Goal: Task Accomplishment & Management: Complete application form

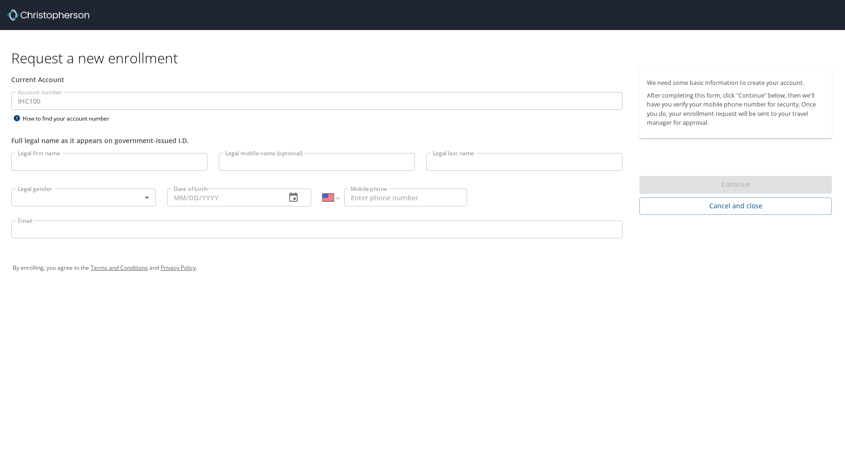
select select "US"
click at [112, 166] on input "Legal first name" at bounding box center [109, 162] width 196 height 18
type input "[PERSON_NAME]"
type input "[PHONE_NUMBER]"
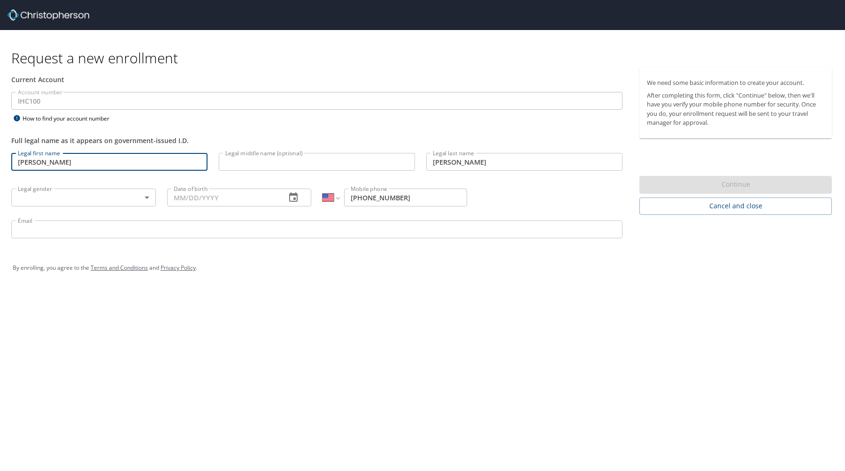
click at [268, 163] on input "Legal middle name (optional)" at bounding box center [317, 162] width 196 height 18
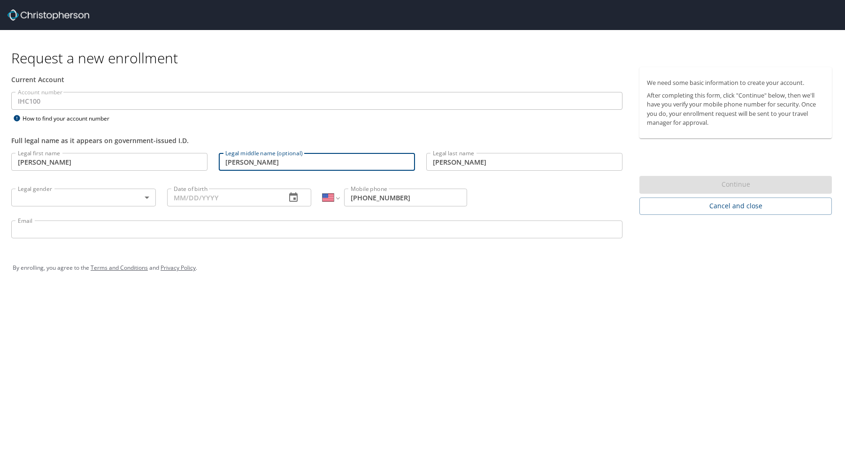
type input "[PERSON_NAME]"
click at [53, 168] on input "[PERSON_NAME]" at bounding box center [109, 162] width 196 height 18
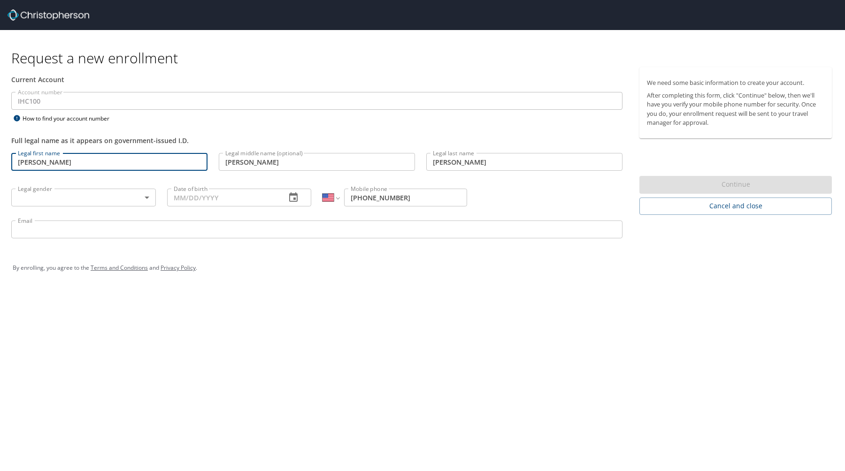
type input "[PERSON_NAME]"
click at [41, 201] on body "Request a new enrollment Current Account Account number IHC100 Account number H…" at bounding box center [422, 235] width 845 height 471
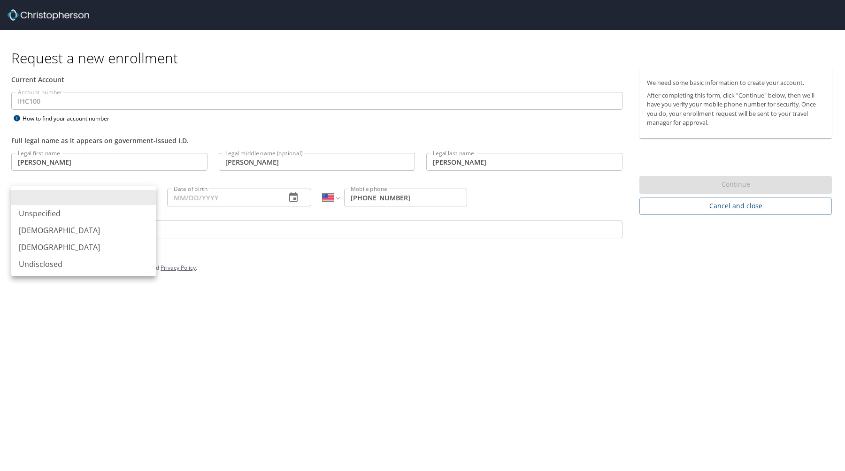
click at [53, 231] on li "[DEMOGRAPHIC_DATA]" at bounding box center [83, 230] width 145 height 17
type input "[DEMOGRAPHIC_DATA]"
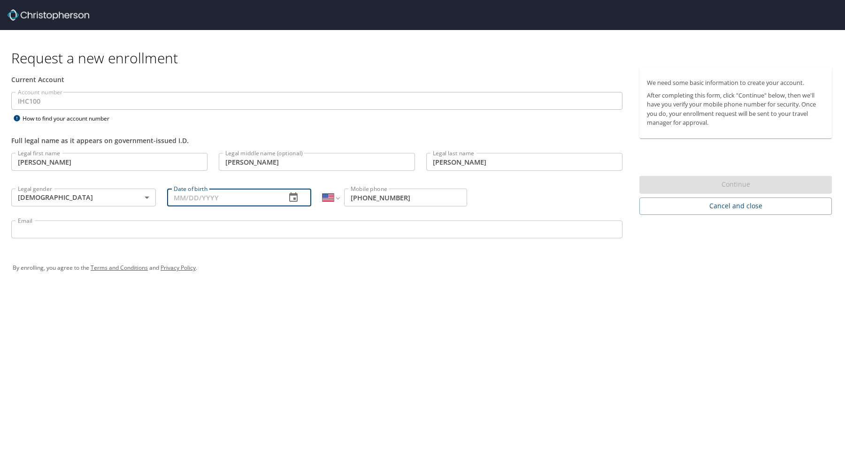
click at [192, 196] on input "Date of birth" at bounding box center [223, 198] width 112 height 18
type input "[DATE]"
click at [172, 237] on input "Email" at bounding box center [316, 230] width 611 height 18
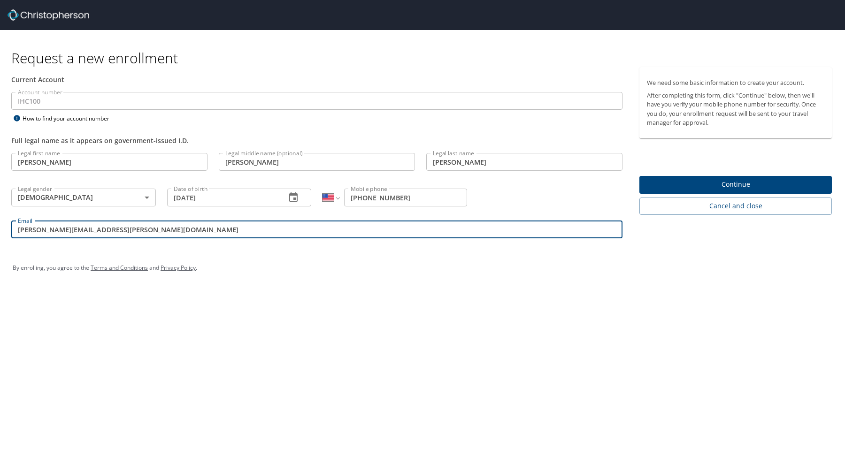
type input "[PERSON_NAME][EMAIL_ADDRESS][PERSON_NAME][DOMAIN_NAME]"
click at [397, 319] on div "Request a new enrollment Current Account Account number IHC100 Account number H…" at bounding box center [422, 235] width 845 height 471
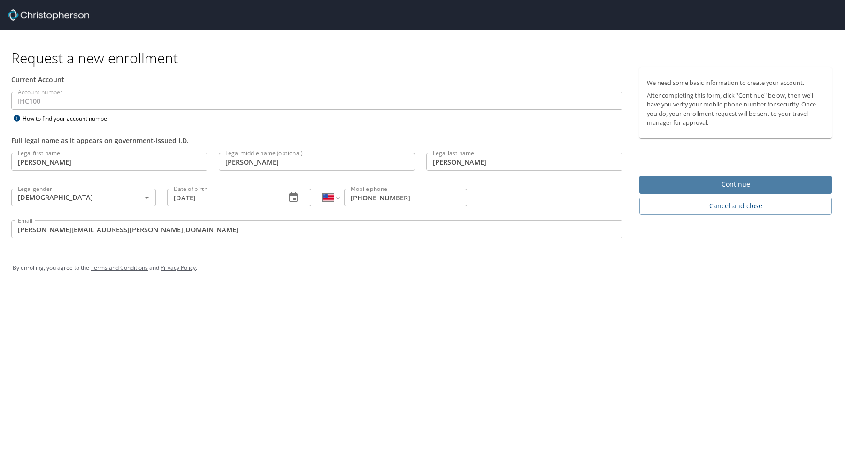
click at [732, 183] on span "Continue" at bounding box center [735, 185] width 177 height 12
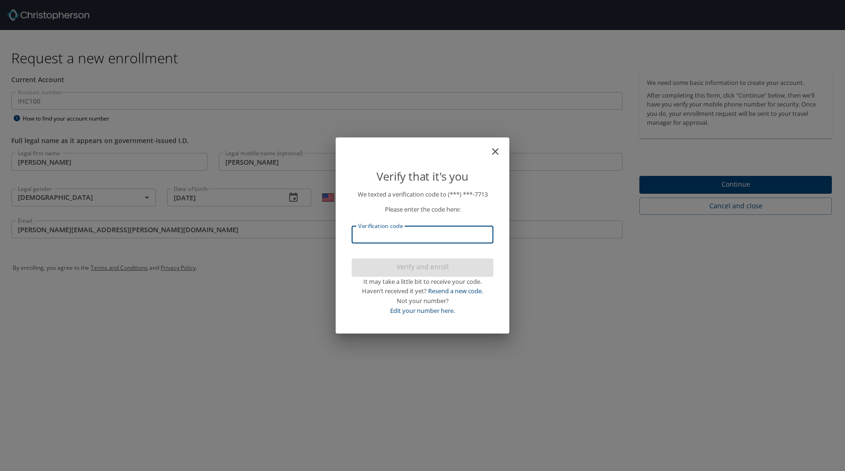
click at [401, 230] on input "Verification code" at bounding box center [423, 235] width 142 height 18
type input "702248"
click at [448, 265] on span "Verify and enroll" at bounding box center [422, 267] width 127 height 12
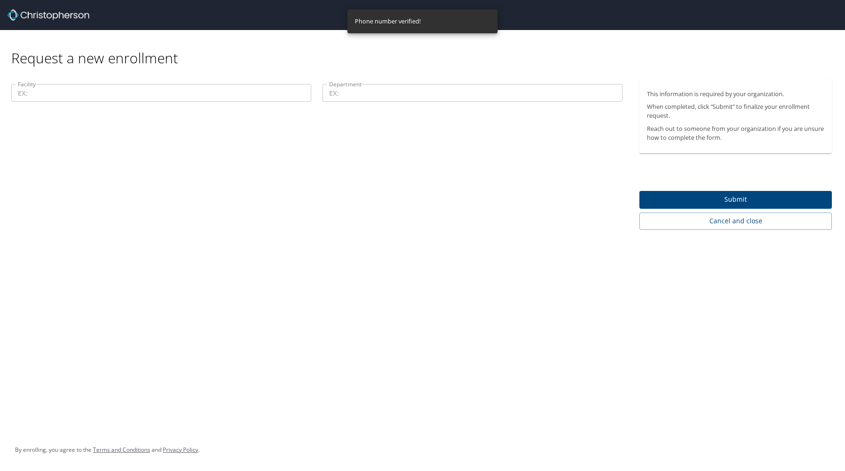
click at [146, 90] on input "Facility" at bounding box center [161, 93] width 300 height 18
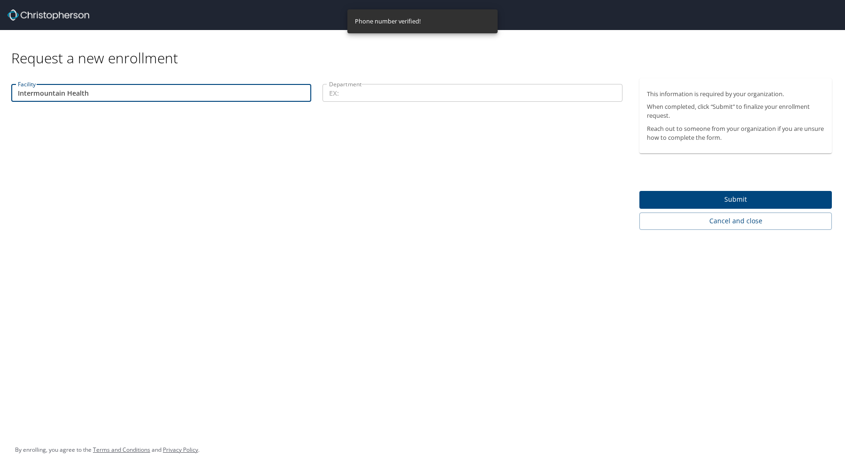
type input "Intermountain Health"
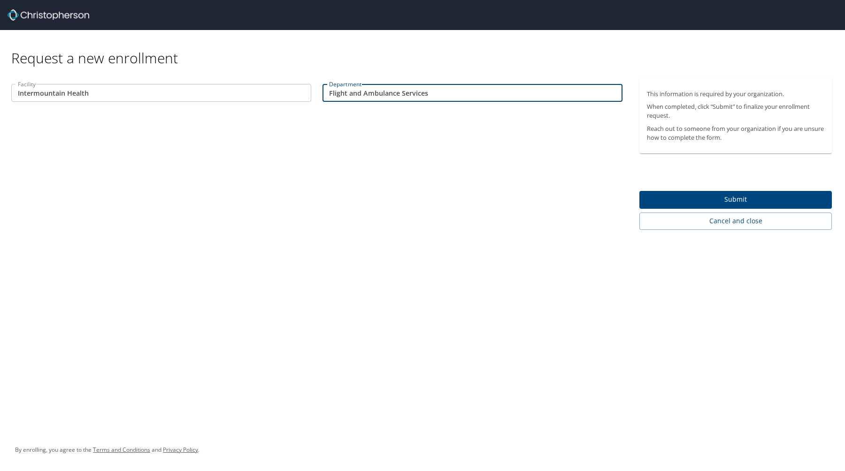
type input "Flight and Ambulance Services"
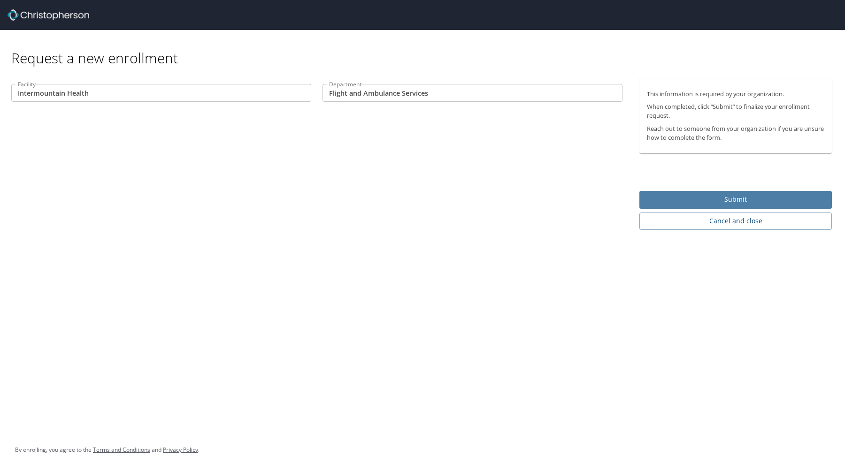
click at [707, 197] on span "Submit" at bounding box center [735, 200] width 177 height 12
